Goal: Task Accomplishment & Management: Use online tool/utility

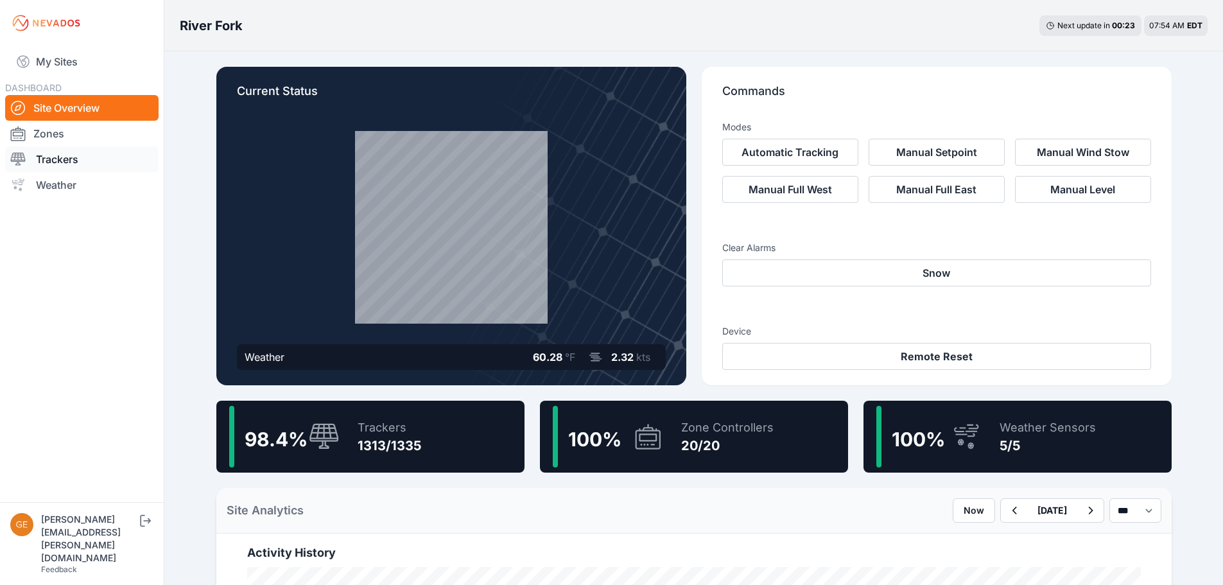
click at [82, 167] on link "Trackers" at bounding box center [81, 159] width 153 height 26
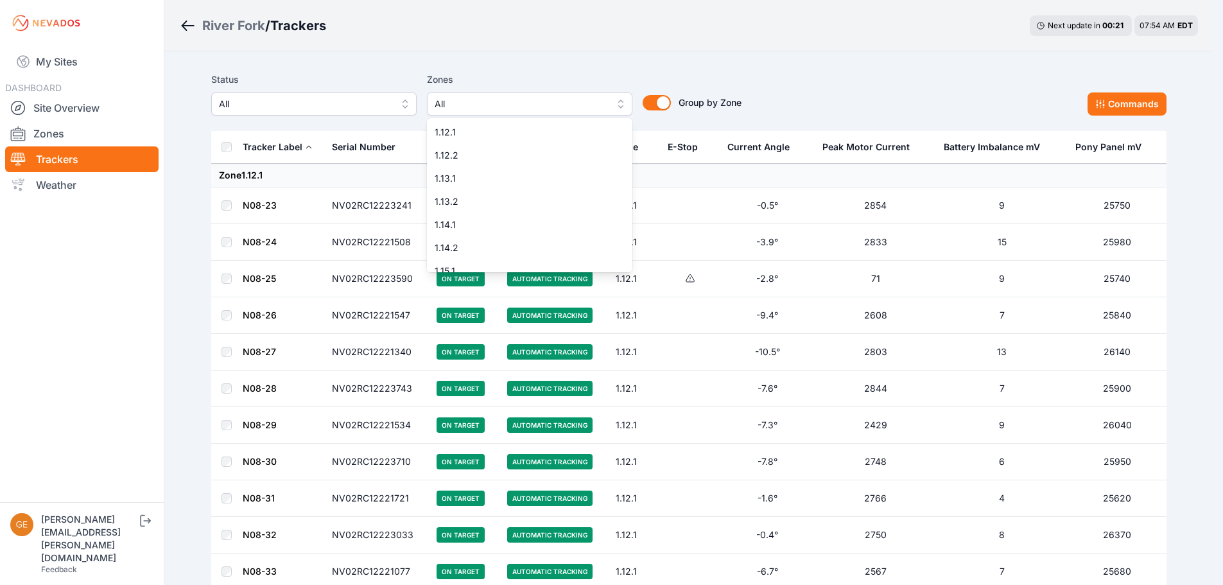
click at [605, 107] on span "All" at bounding box center [521, 103] width 172 height 15
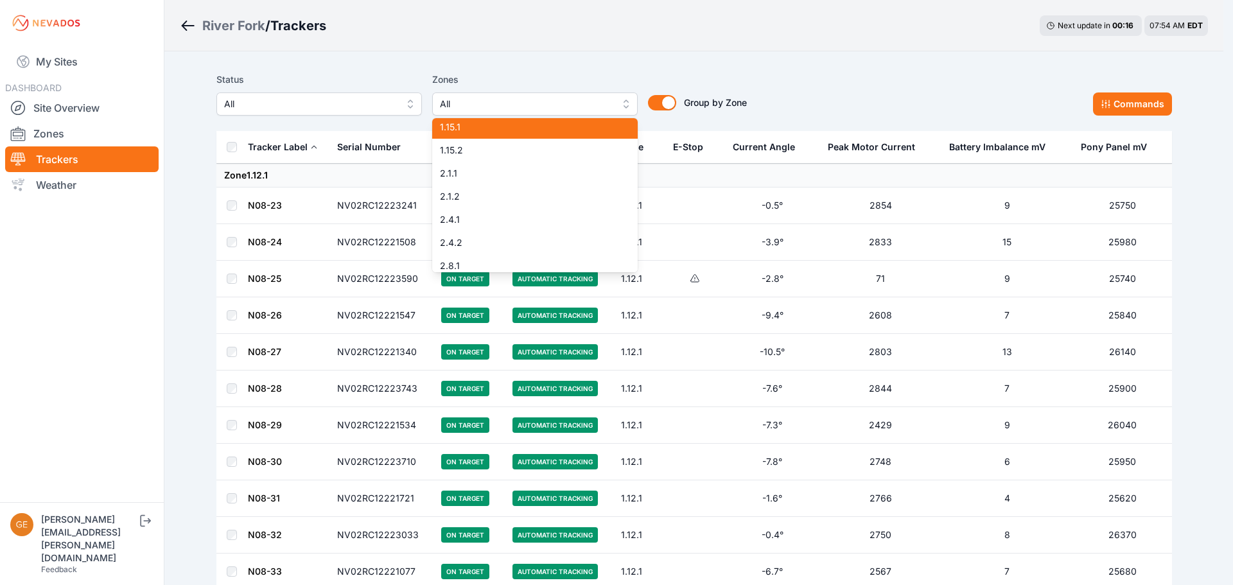
scroll to position [121, 0]
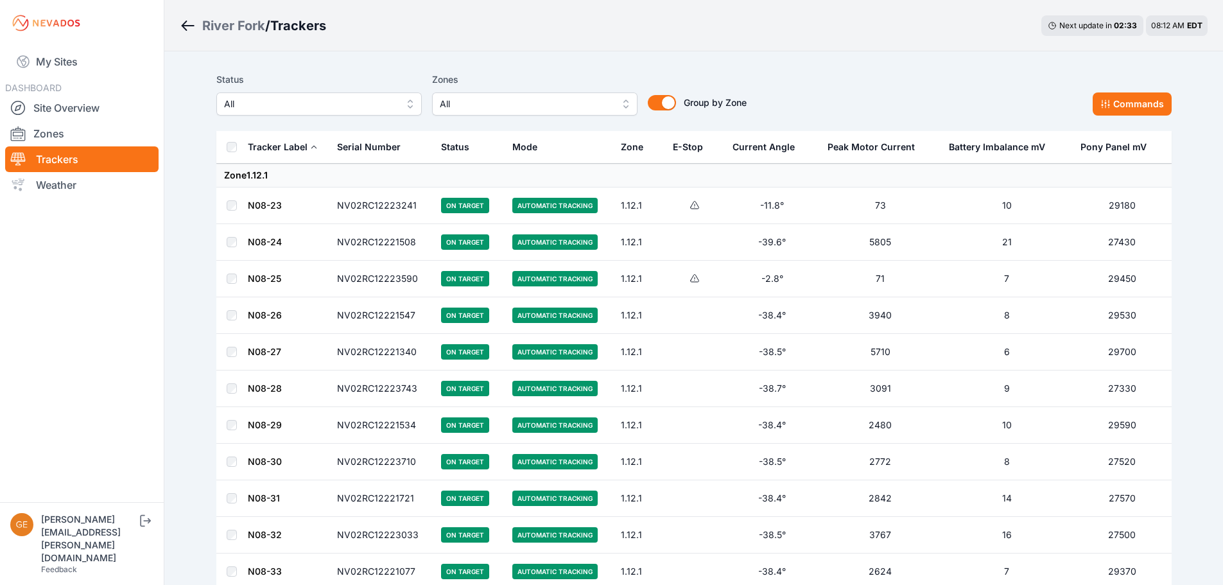
click at [97, 94] on div "DASHBOARD Site Overview Zones Trackers Weather" at bounding box center [81, 139] width 153 height 118
click at [87, 106] on link "Site Overview" at bounding box center [81, 108] width 153 height 26
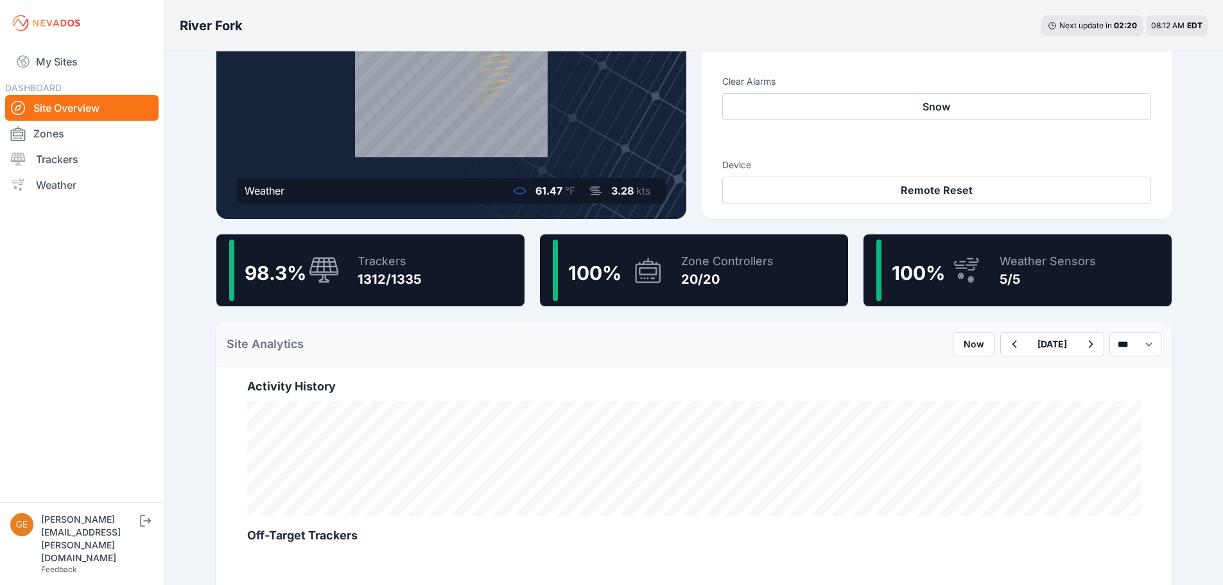
scroll to position [193, 0]
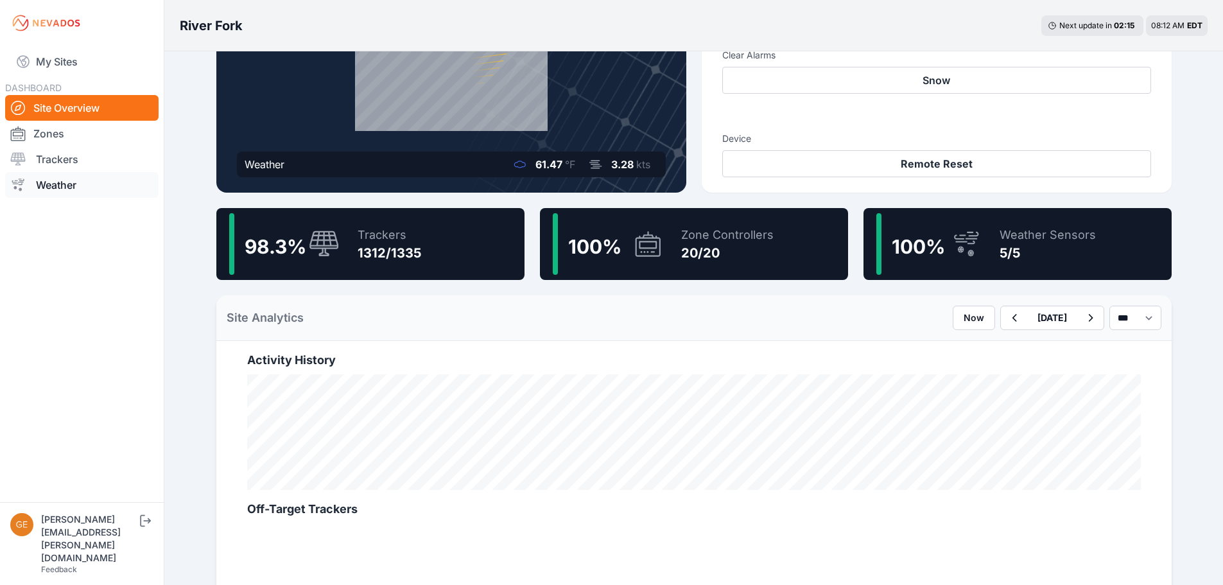
click at [71, 189] on link "Weather" at bounding box center [81, 185] width 153 height 26
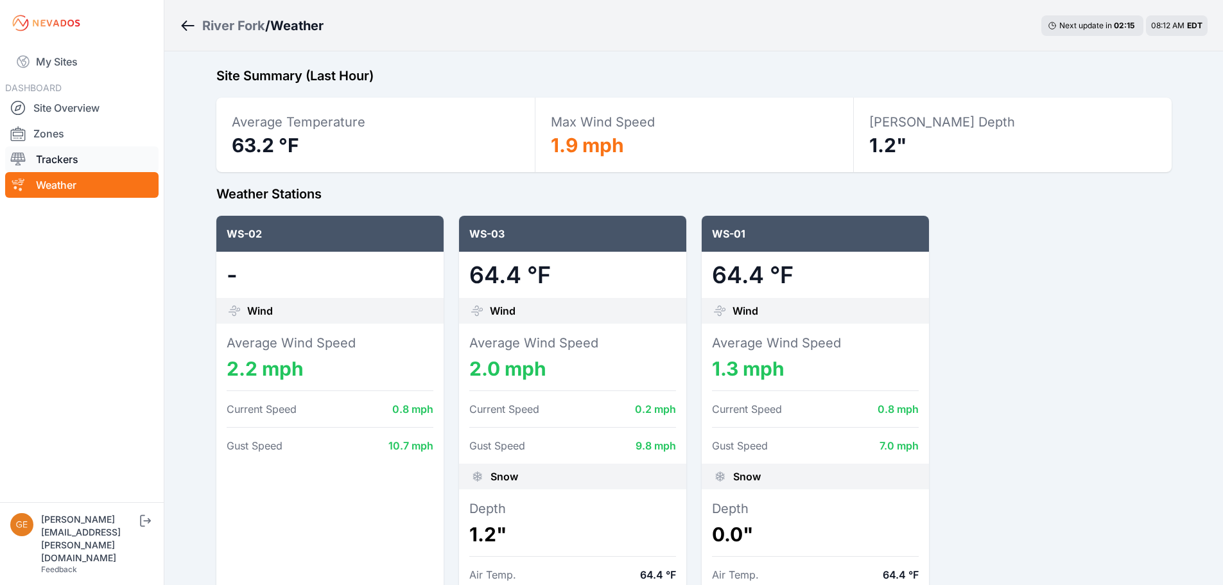
click at [76, 162] on link "Trackers" at bounding box center [81, 159] width 153 height 26
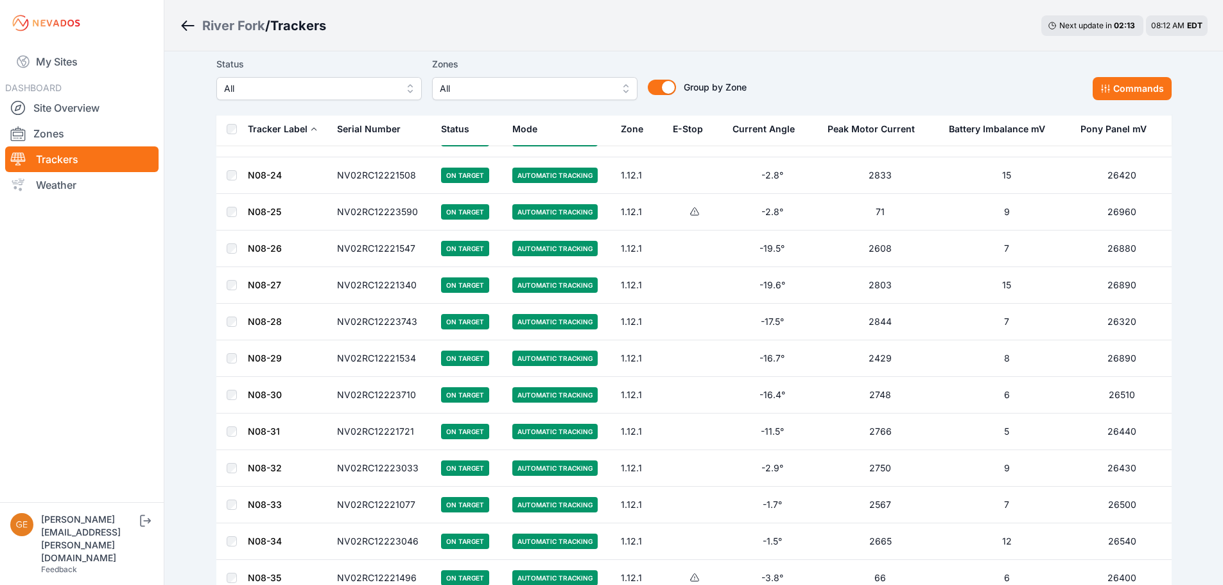
scroll to position [128, 0]
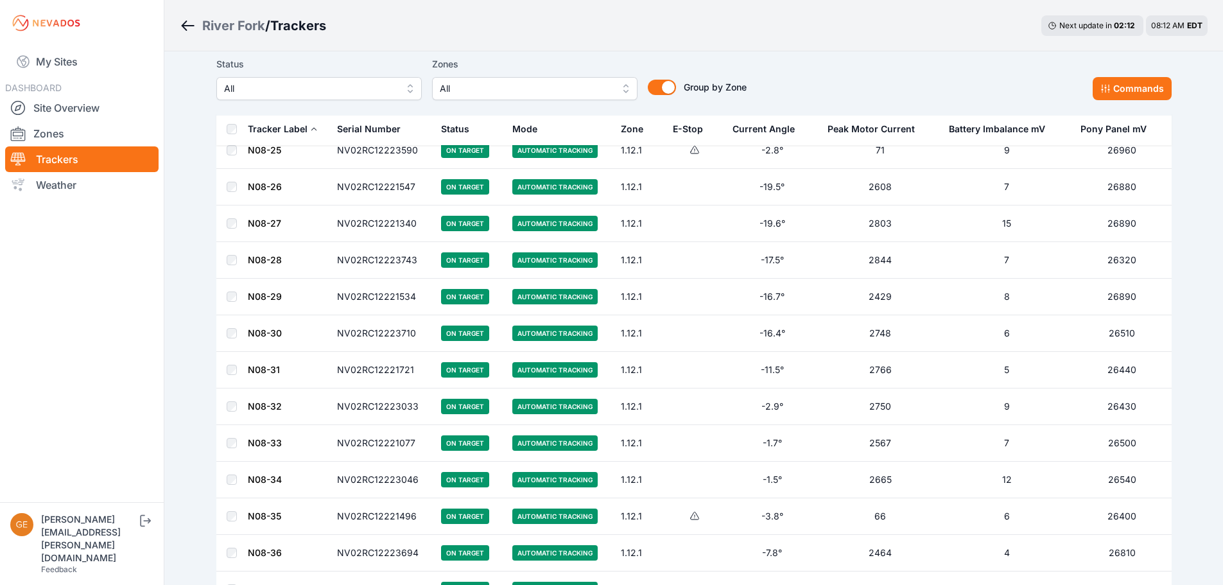
drag, startPoint x: 1222, startPoint y: 38, endPoint x: 1230, endPoint y: 58, distance: 22.2
click at [1222, 58] on html "My Sites DASHBOARD Site Overview Zones Trackers Weather [PERSON_NAME][EMAIL_ADD…" at bounding box center [611, 164] width 1223 height 585
click at [45, 139] on link "Zones" at bounding box center [81, 134] width 153 height 26
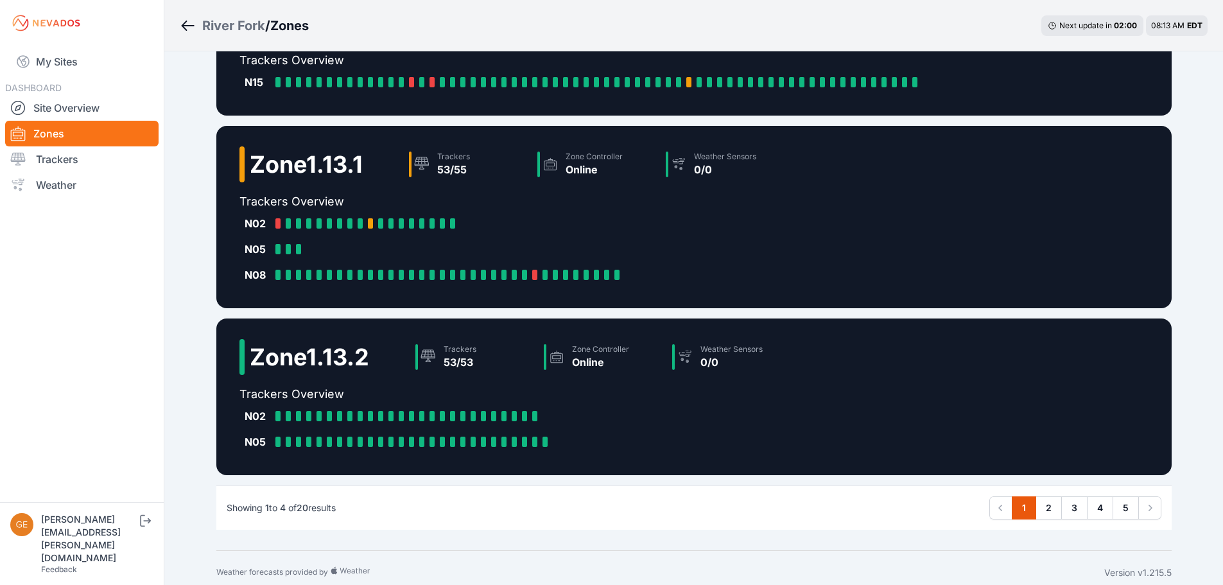
scroll to position [233, 0]
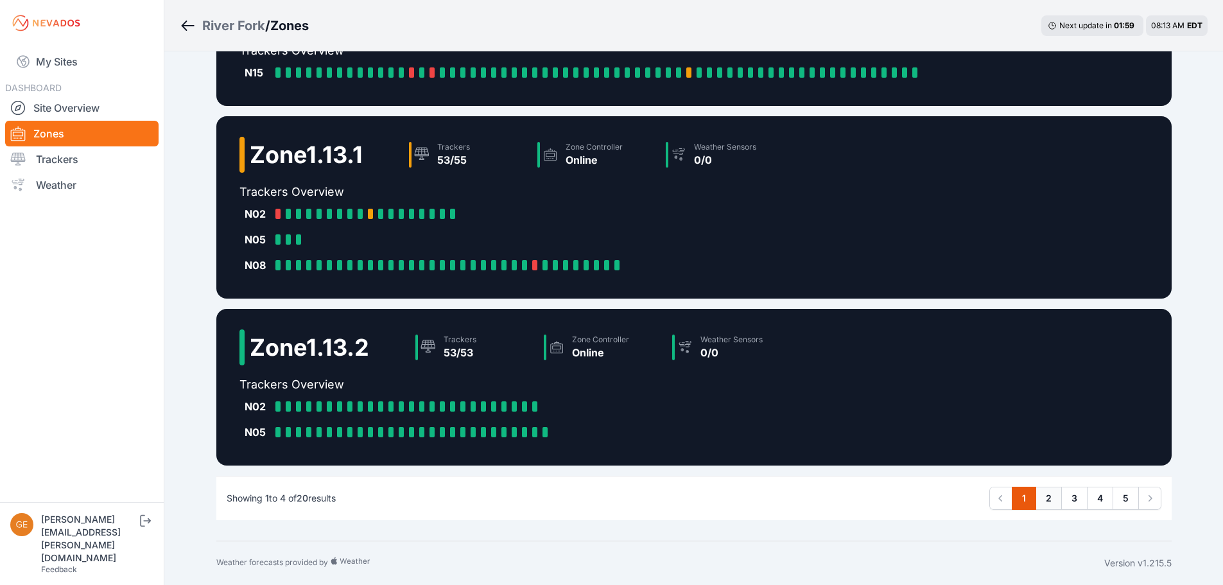
click at [1056, 505] on link "2" at bounding box center [1049, 498] width 26 height 23
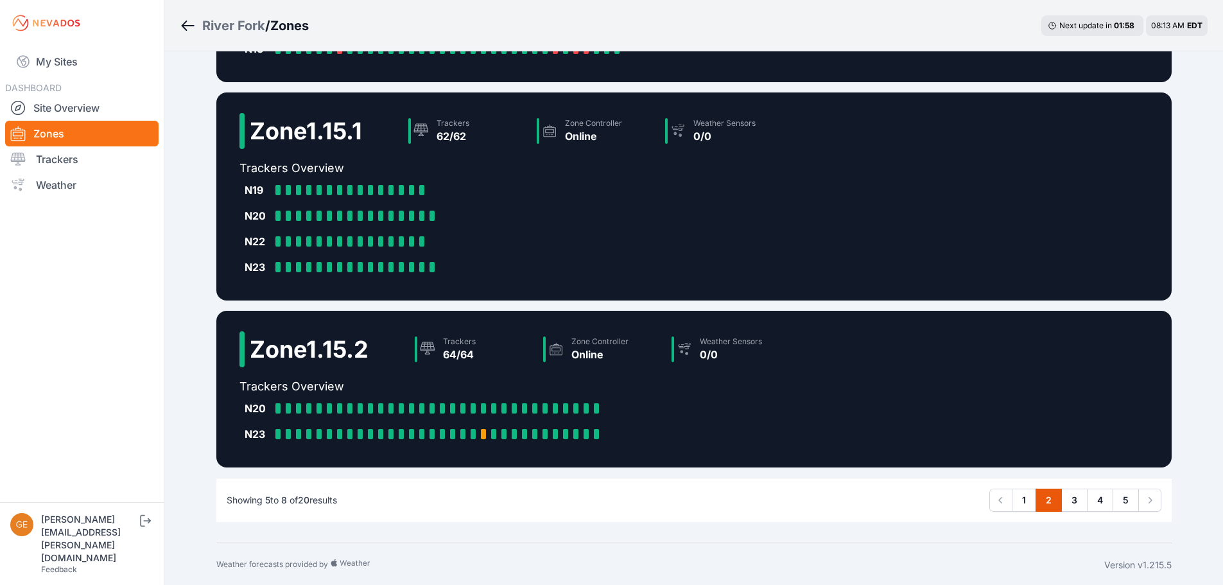
scroll to position [284, 0]
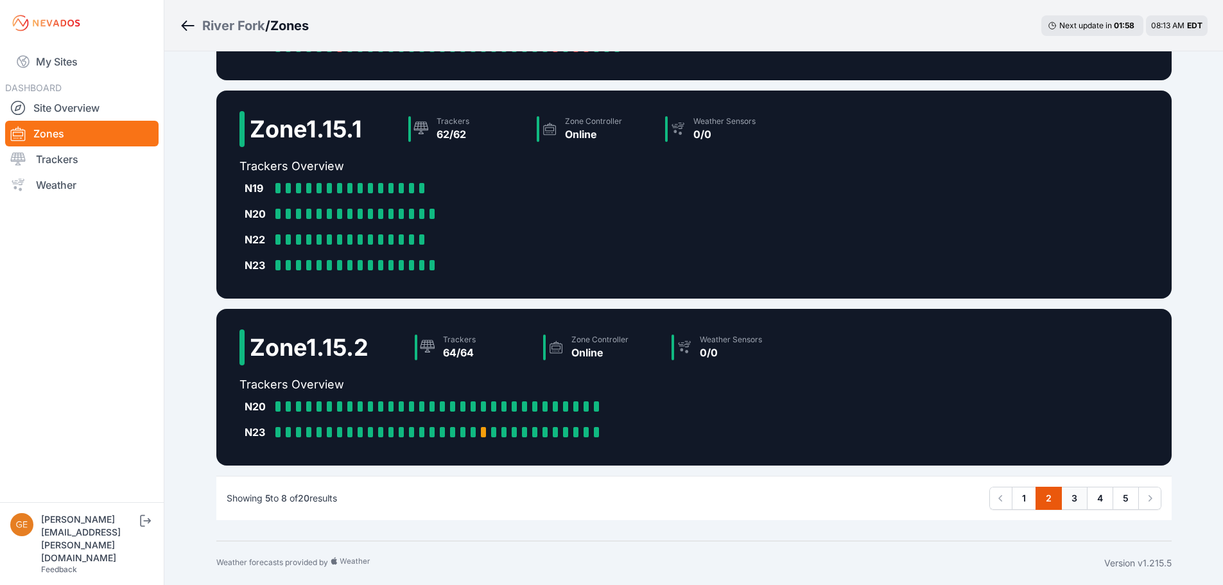
click at [1076, 503] on link "3" at bounding box center [1074, 498] width 26 height 23
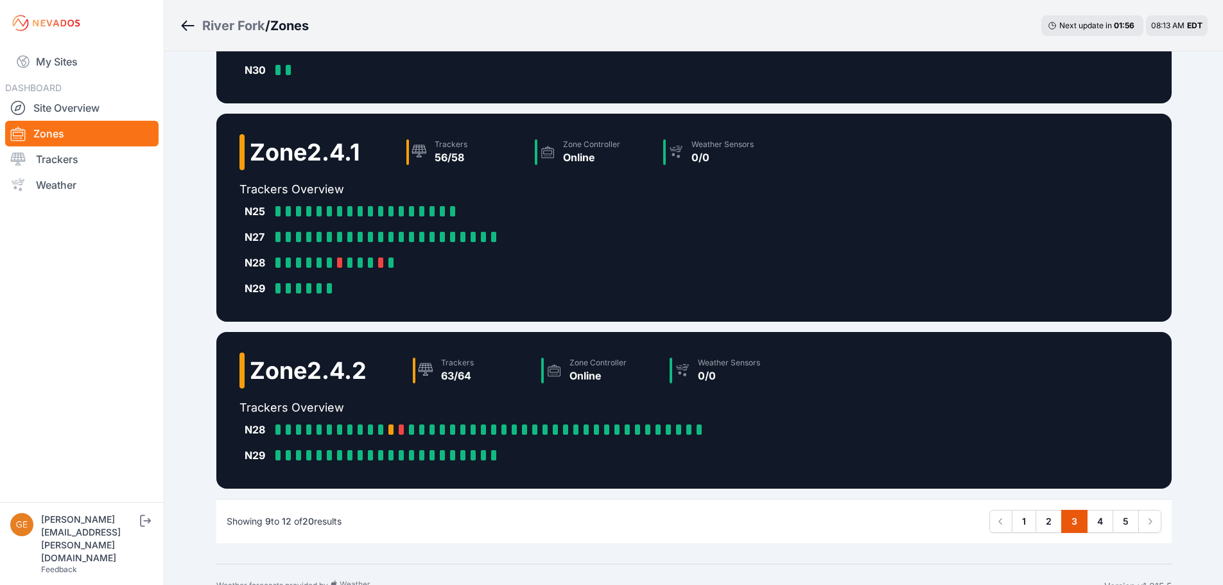
scroll to position [387, 0]
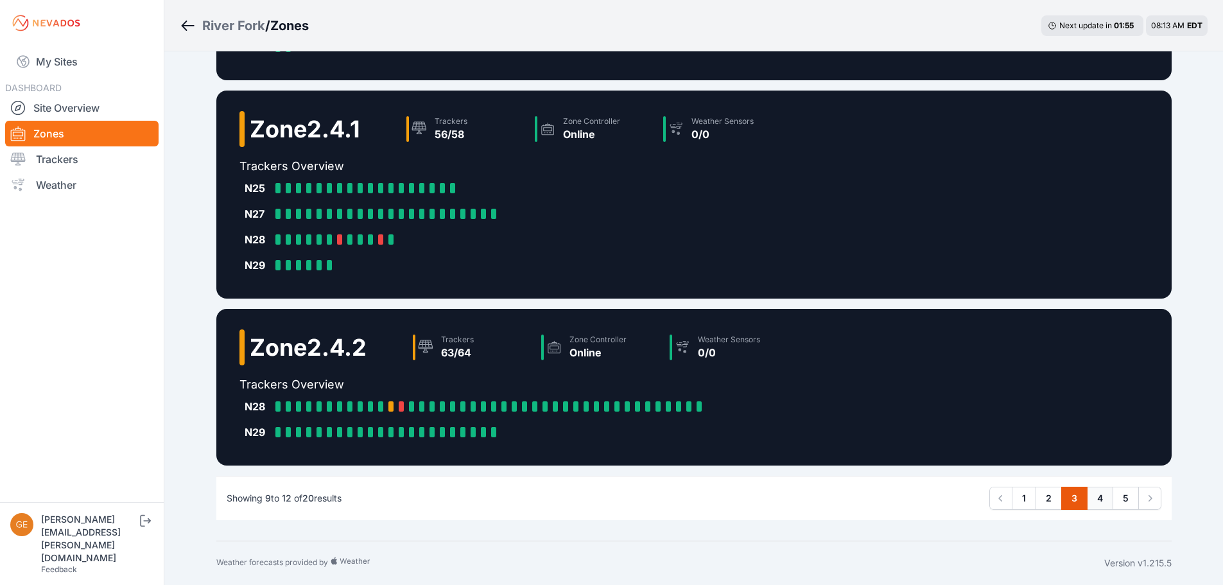
click at [1099, 503] on link "4" at bounding box center [1100, 498] width 26 height 23
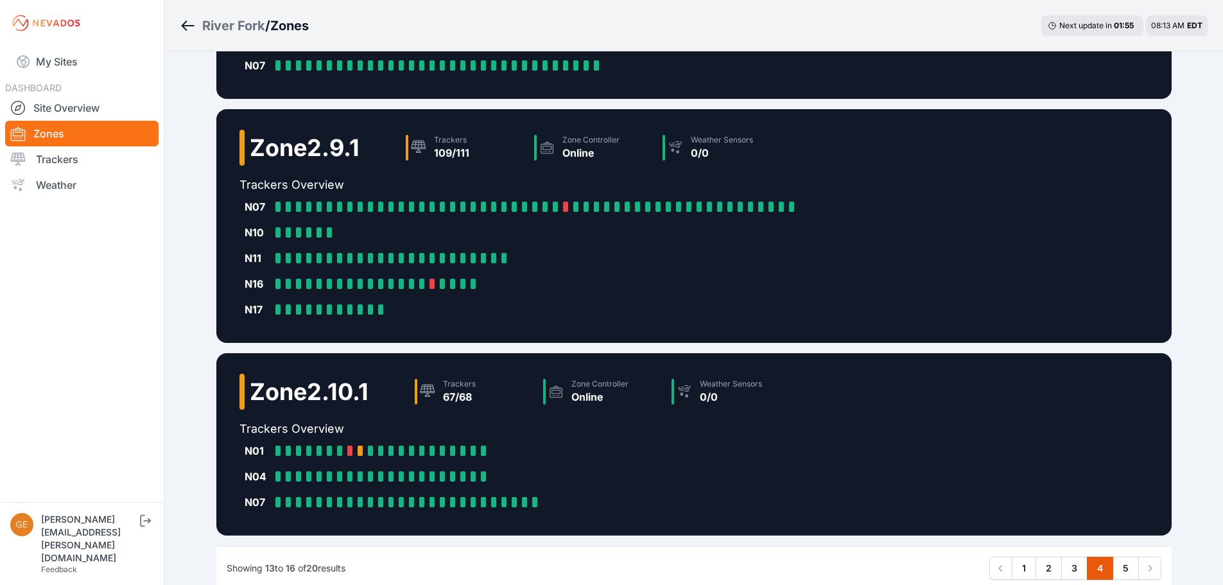
scroll to position [321, 0]
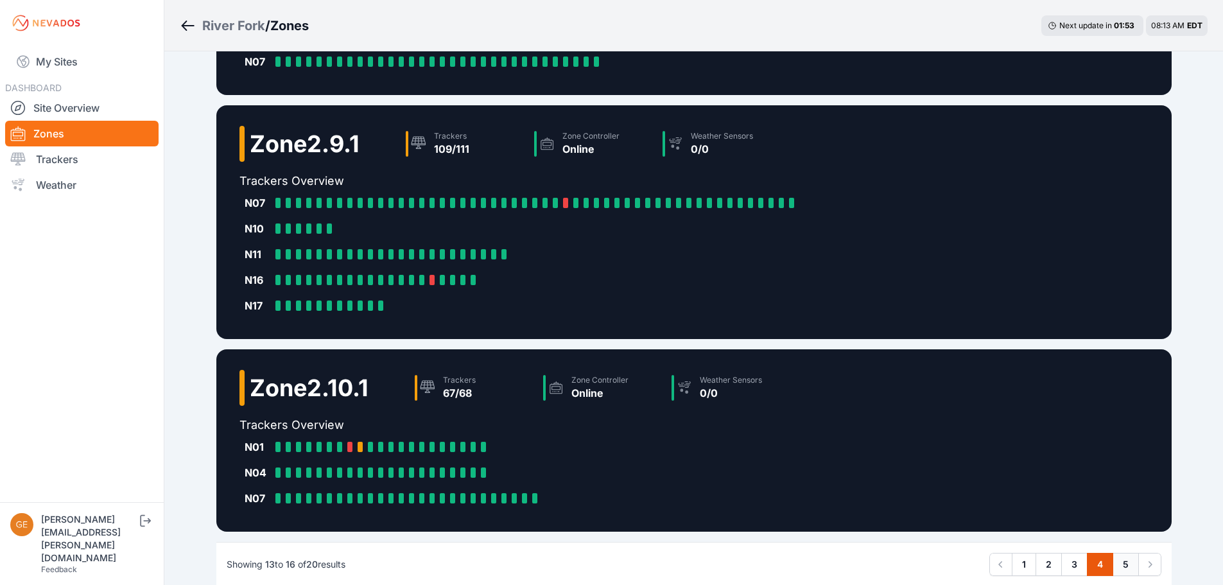
click at [1123, 562] on link "5" at bounding box center [1126, 564] width 26 height 23
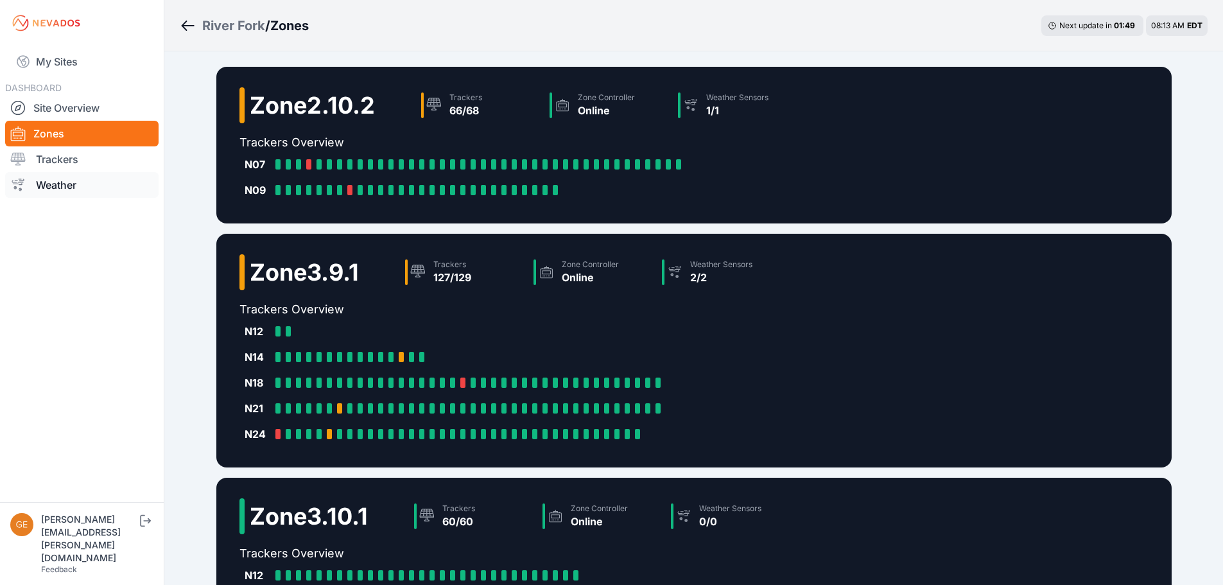
click at [80, 181] on link "Weather" at bounding box center [81, 185] width 153 height 26
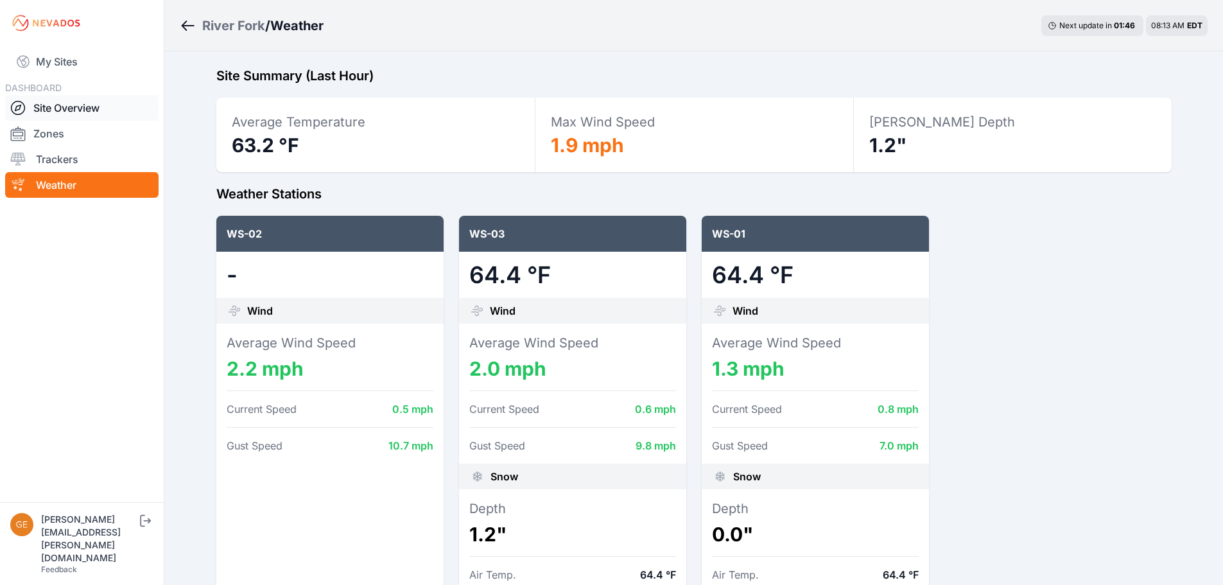
click at [71, 114] on link "Site Overview" at bounding box center [81, 108] width 153 height 26
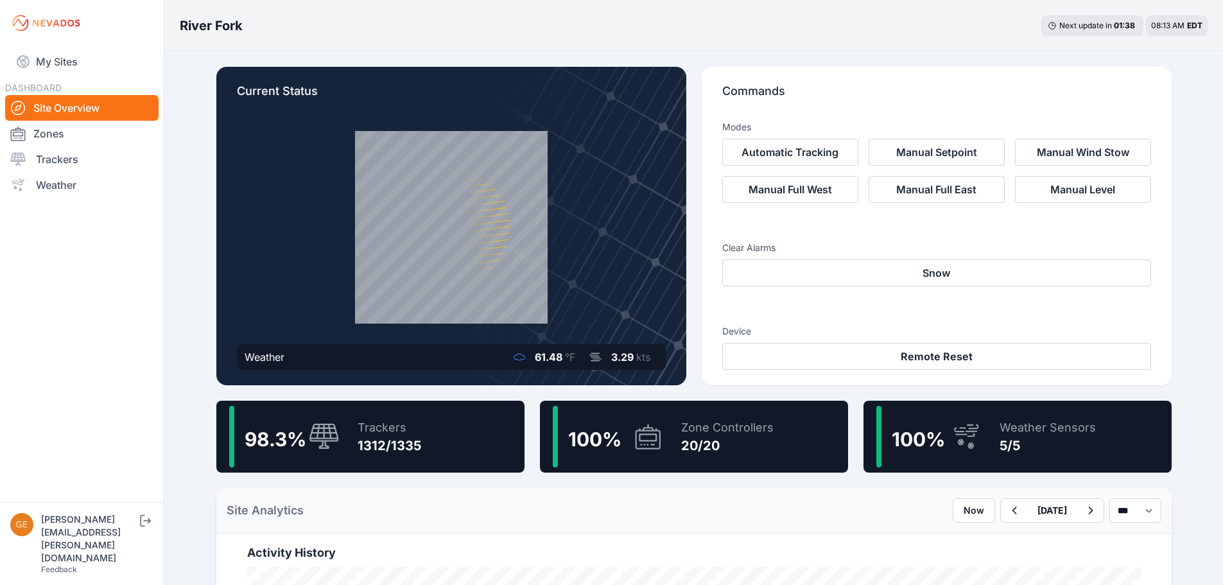
click at [844, 257] on div "Clear Alarms Snow" at bounding box center [936, 258] width 429 height 55
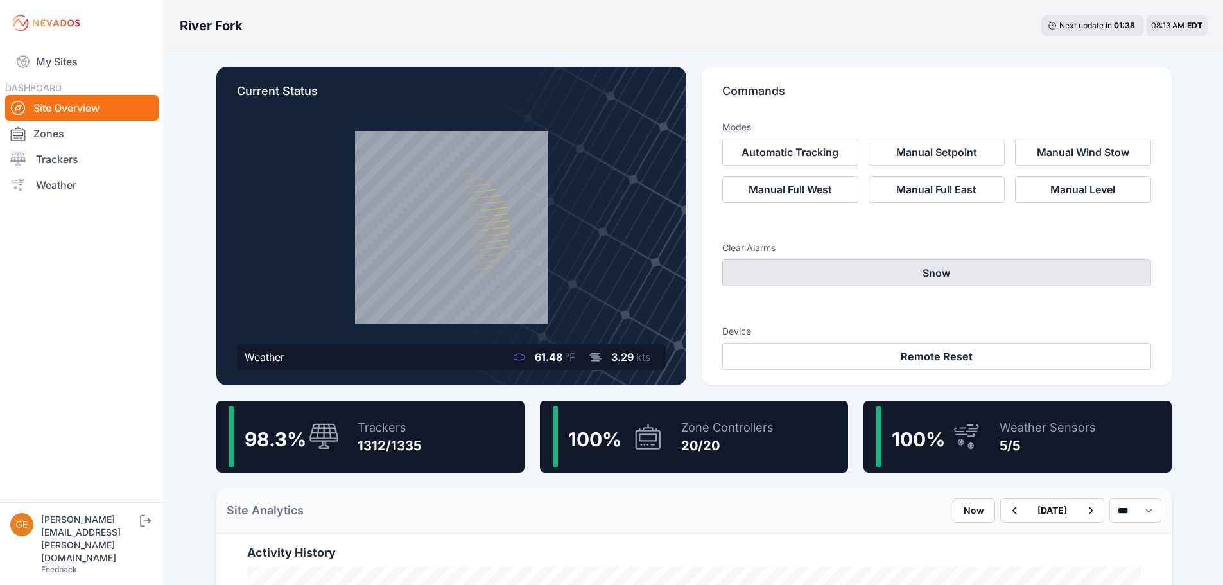
click at [848, 265] on button "Snow" at bounding box center [936, 272] width 429 height 27
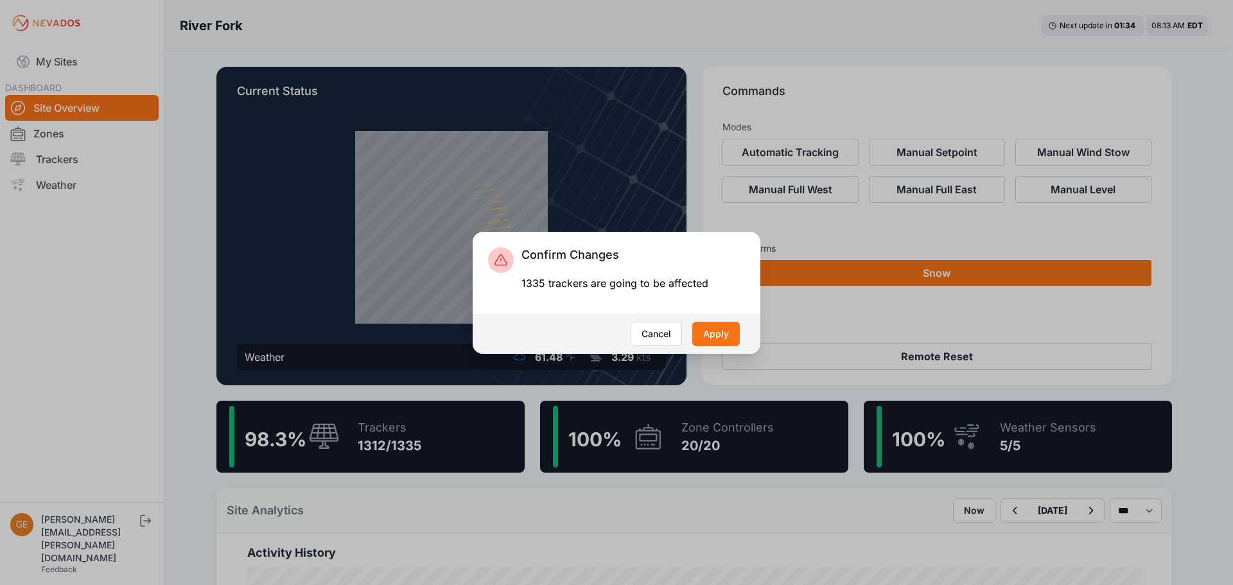
click at [818, 320] on div "Confirm Changes 1335 trackers are going to be affected Cancel Apply" at bounding box center [616, 292] width 1233 height 585
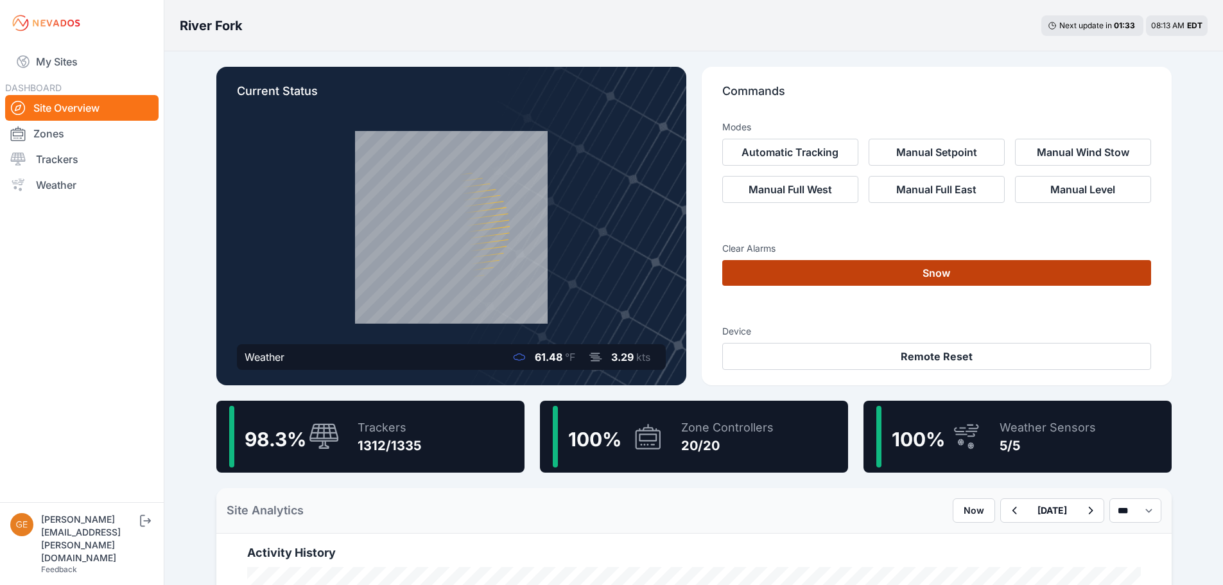
click at [826, 272] on button "Snow" at bounding box center [936, 273] width 429 height 26
click at [943, 273] on button "Snow" at bounding box center [936, 273] width 429 height 26
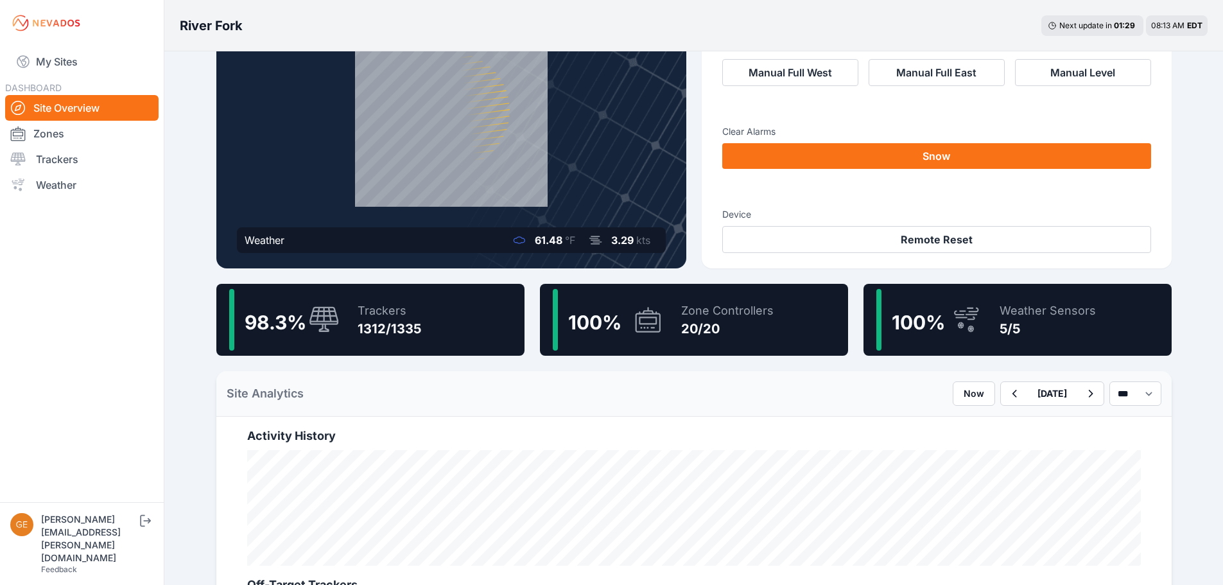
scroll to position [193, 0]
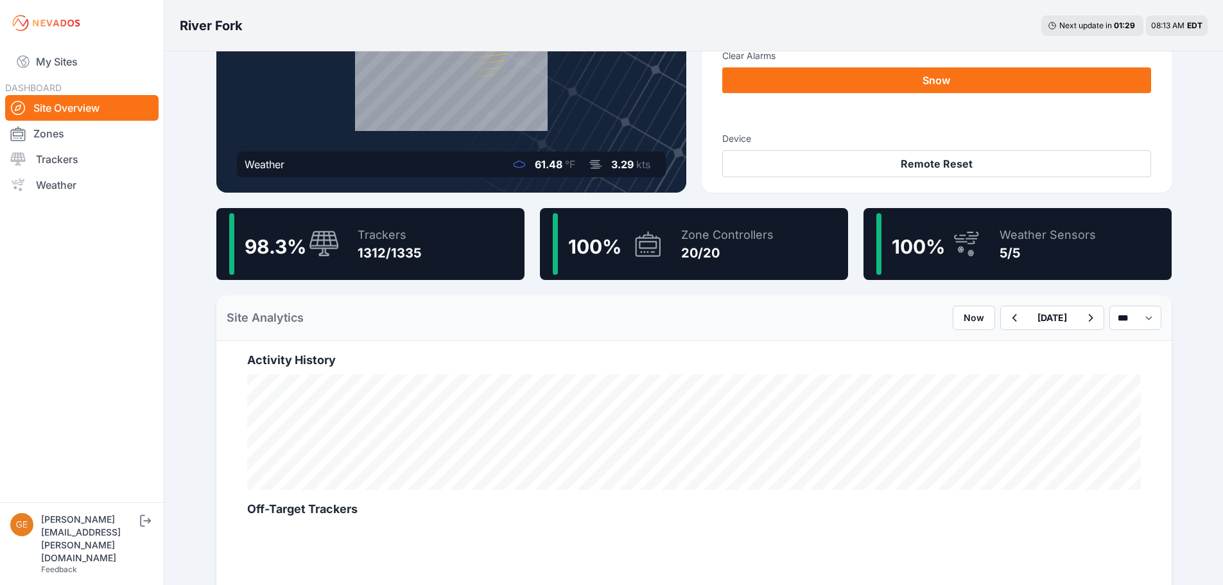
click at [761, 363] on h2 "Activity History" at bounding box center [694, 360] width 894 height 18
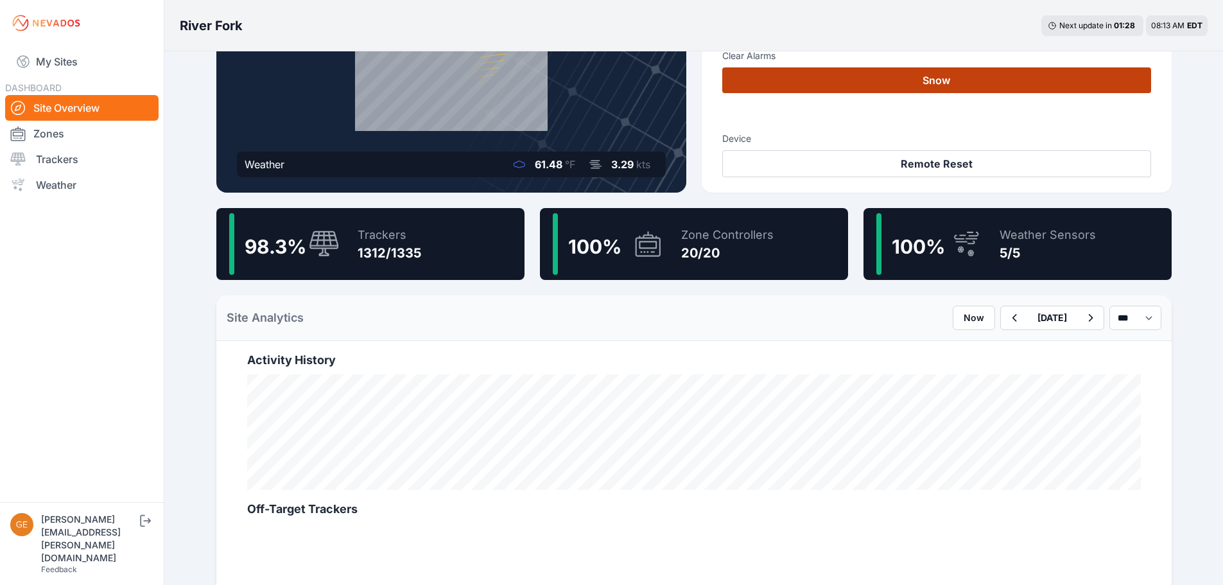
click at [841, 77] on button "Snow" at bounding box center [936, 80] width 429 height 26
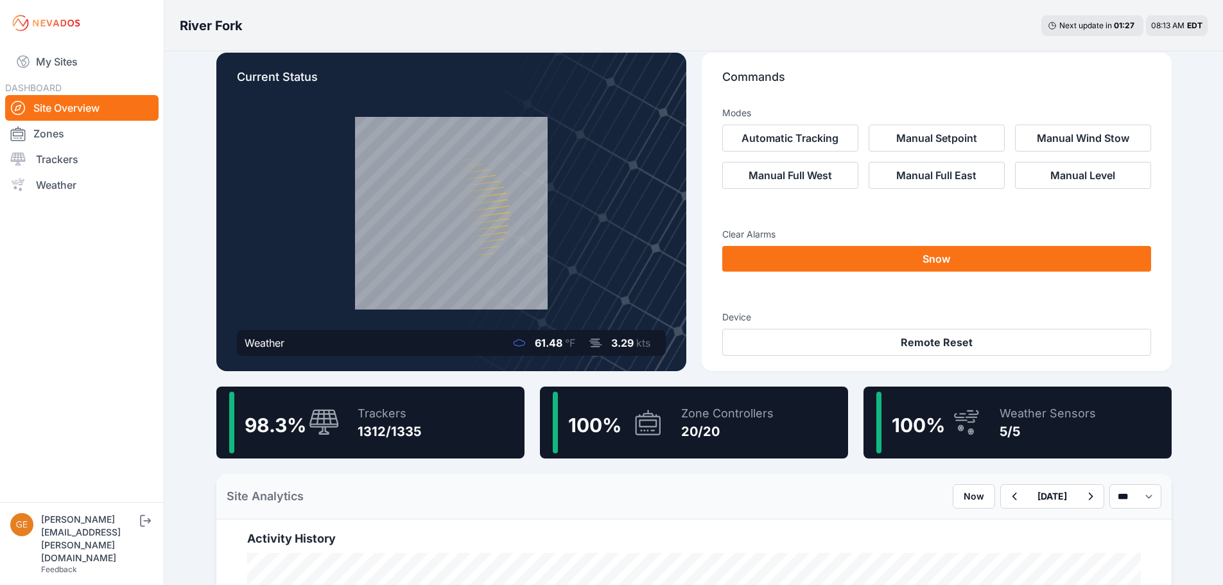
scroll to position [0, 0]
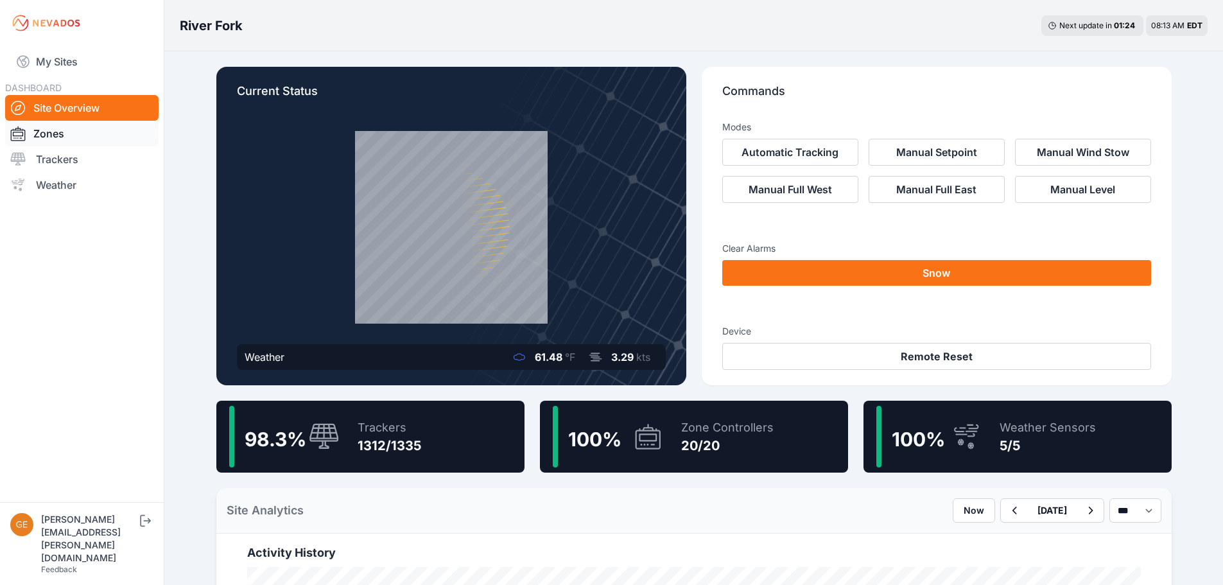
click at [92, 139] on link "Zones" at bounding box center [81, 134] width 153 height 26
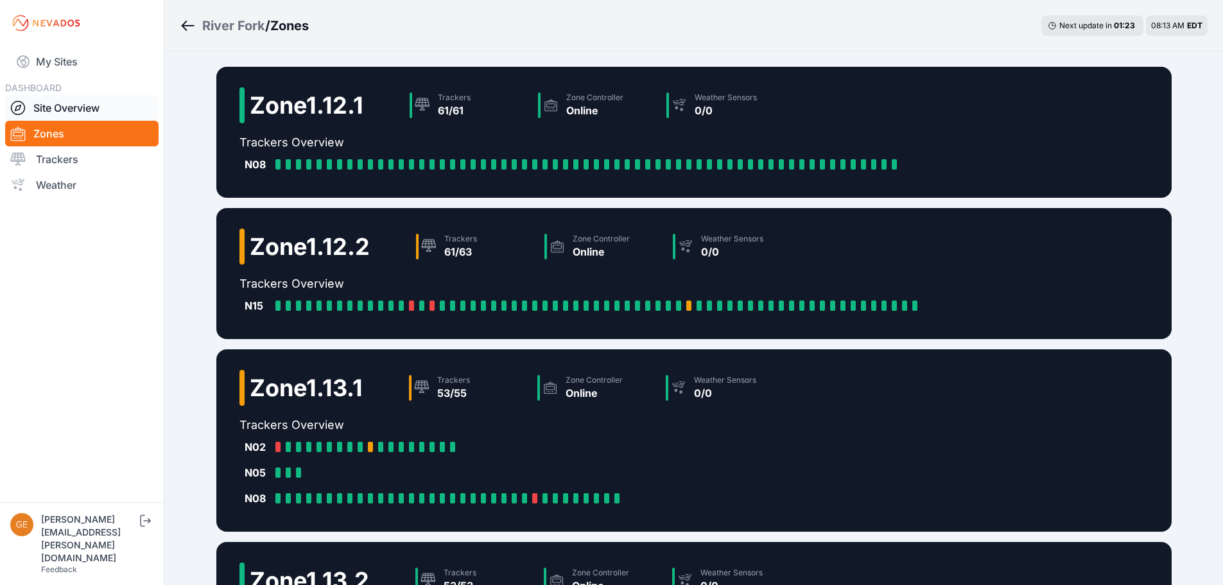
click at [74, 106] on link "Site Overview" at bounding box center [81, 108] width 153 height 26
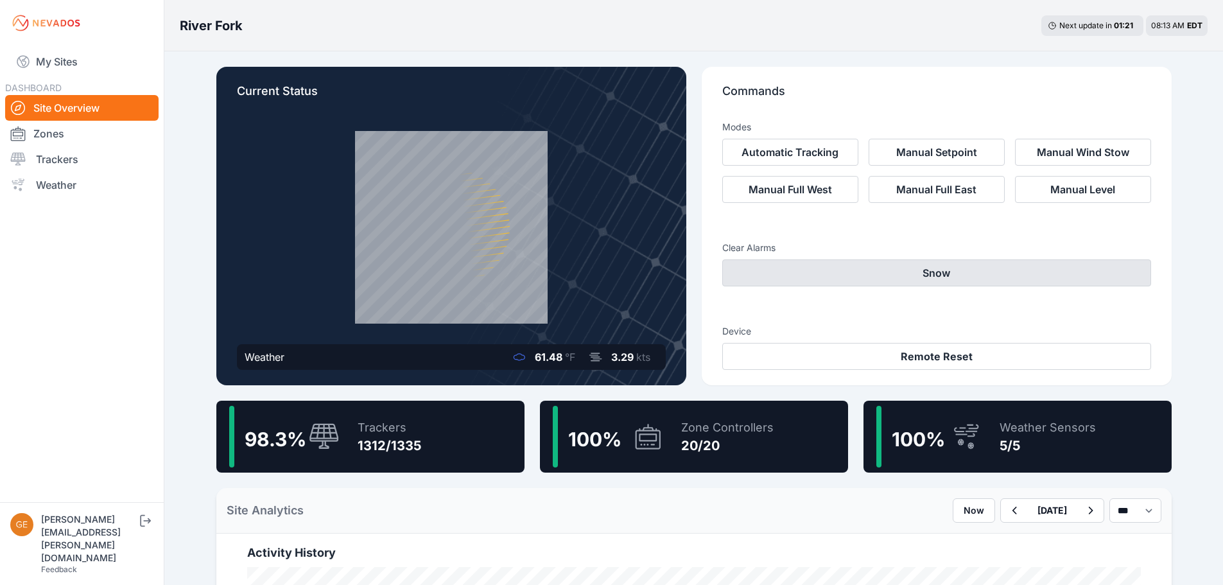
click at [918, 280] on button "Snow" at bounding box center [936, 272] width 429 height 27
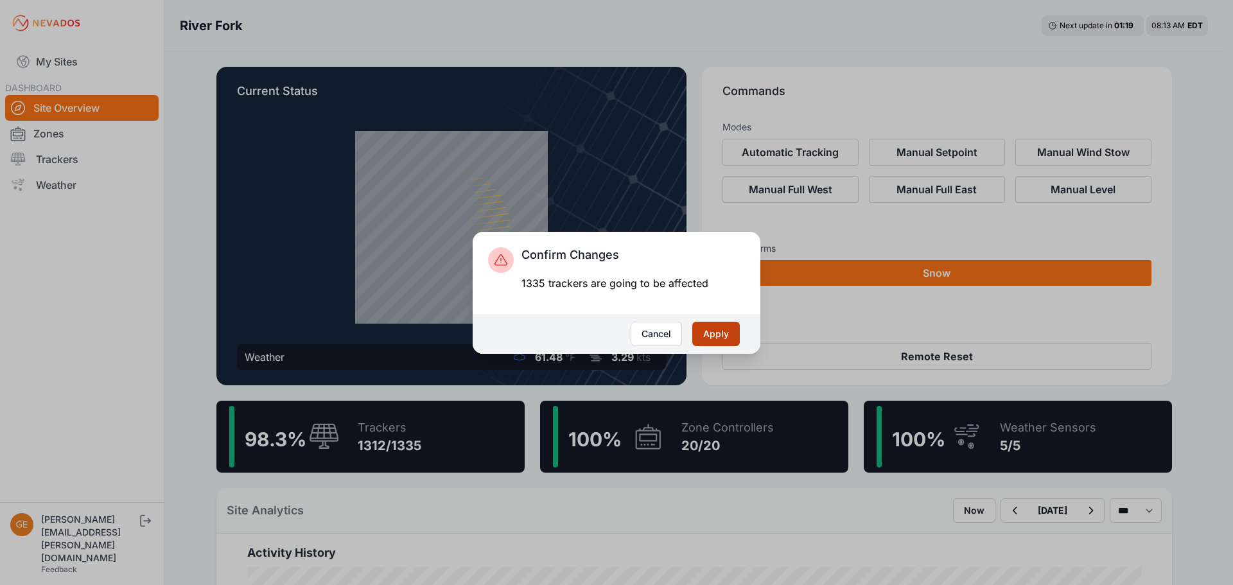
click at [718, 331] on button "Apply" at bounding box center [716, 334] width 48 height 24
